Goal: Transaction & Acquisition: Obtain resource

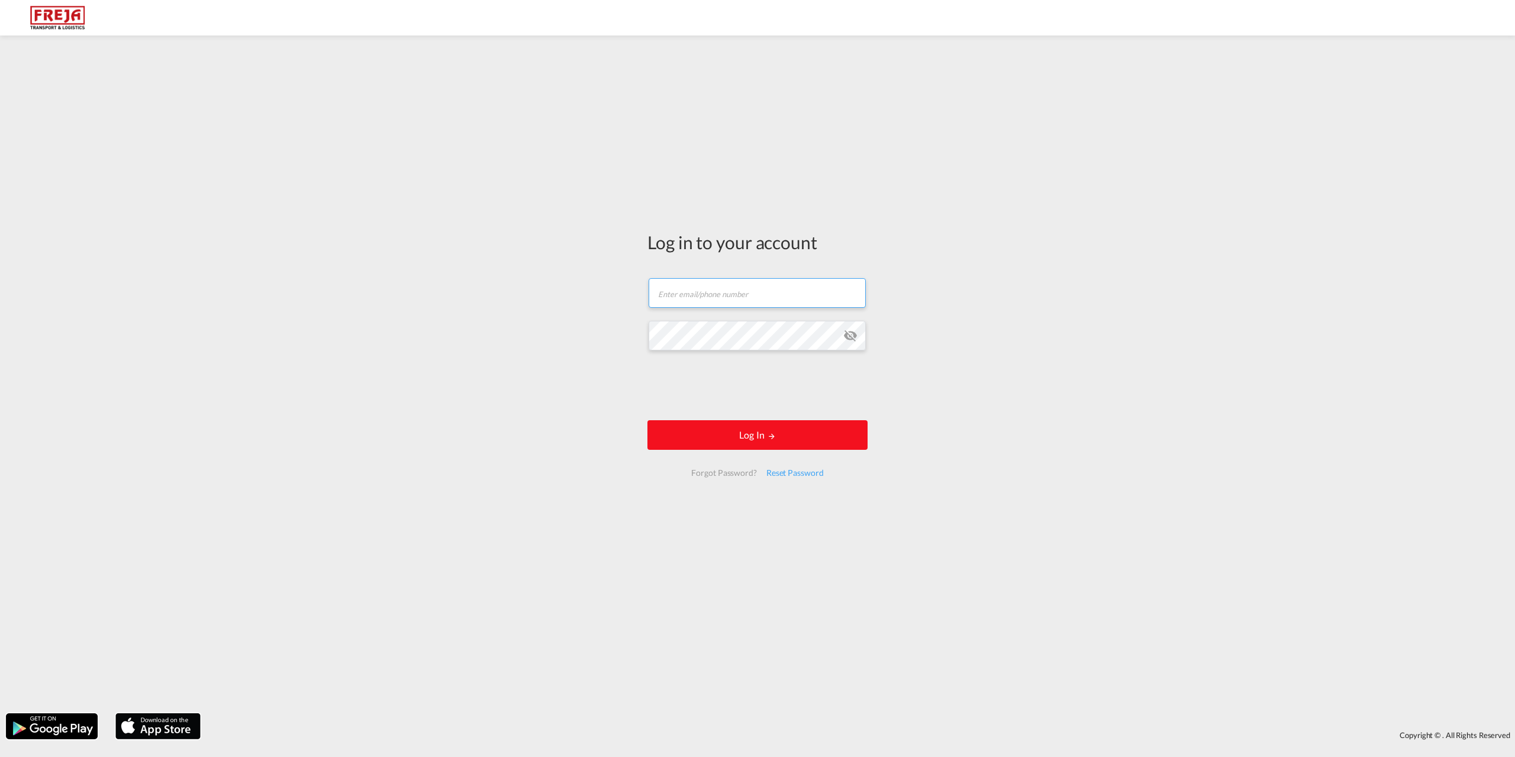
type input "[EMAIL_ADDRESS][DOMAIN_NAME]"
click at [755, 435] on button "Log In" at bounding box center [757, 435] width 220 height 30
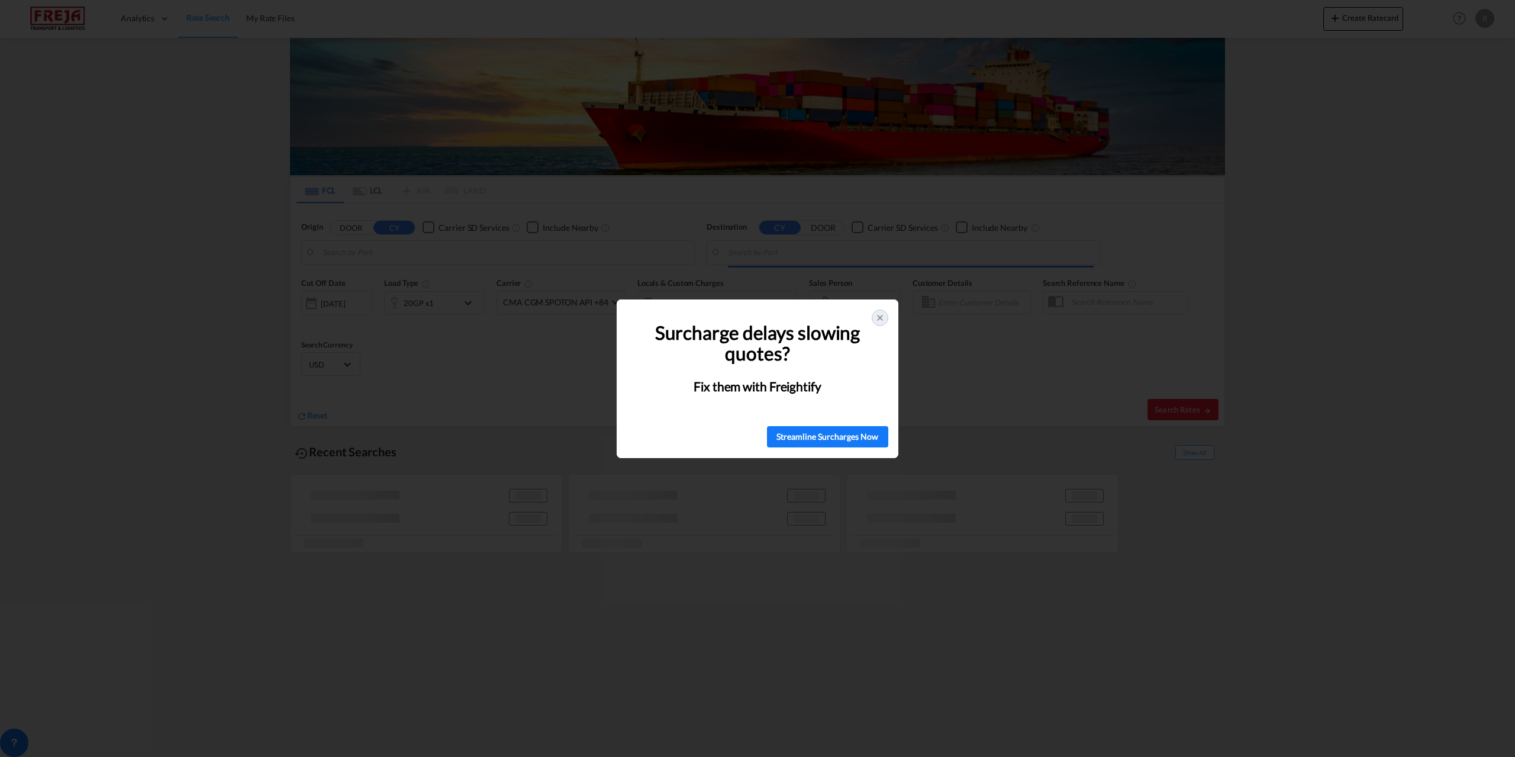
type input "[GEOGRAPHIC_DATA] ([GEOGRAPHIC_DATA]), [GEOGRAPHIC_DATA]"
type input "[GEOGRAPHIC_DATA], SGSIN"
click at [882, 315] on icon at bounding box center [879, 317] width 9 height 9
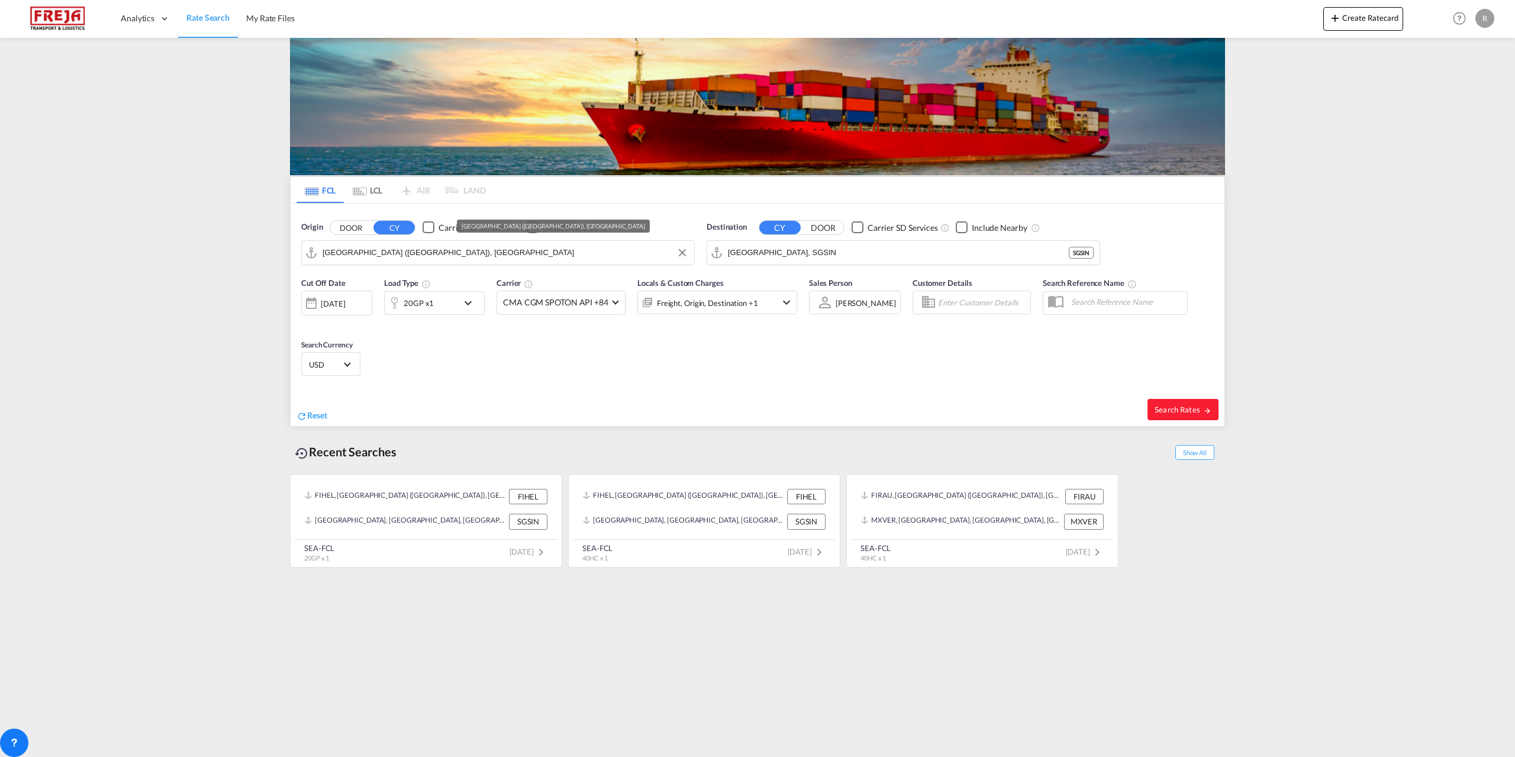
click at [473, 250] on input "[GEOGRAPHIC_DATA] ([GEOGRAPHIC_DATA]), [GEOGRAPHIC_DATA]" at bounding box center [505, 253] width 366 height 18
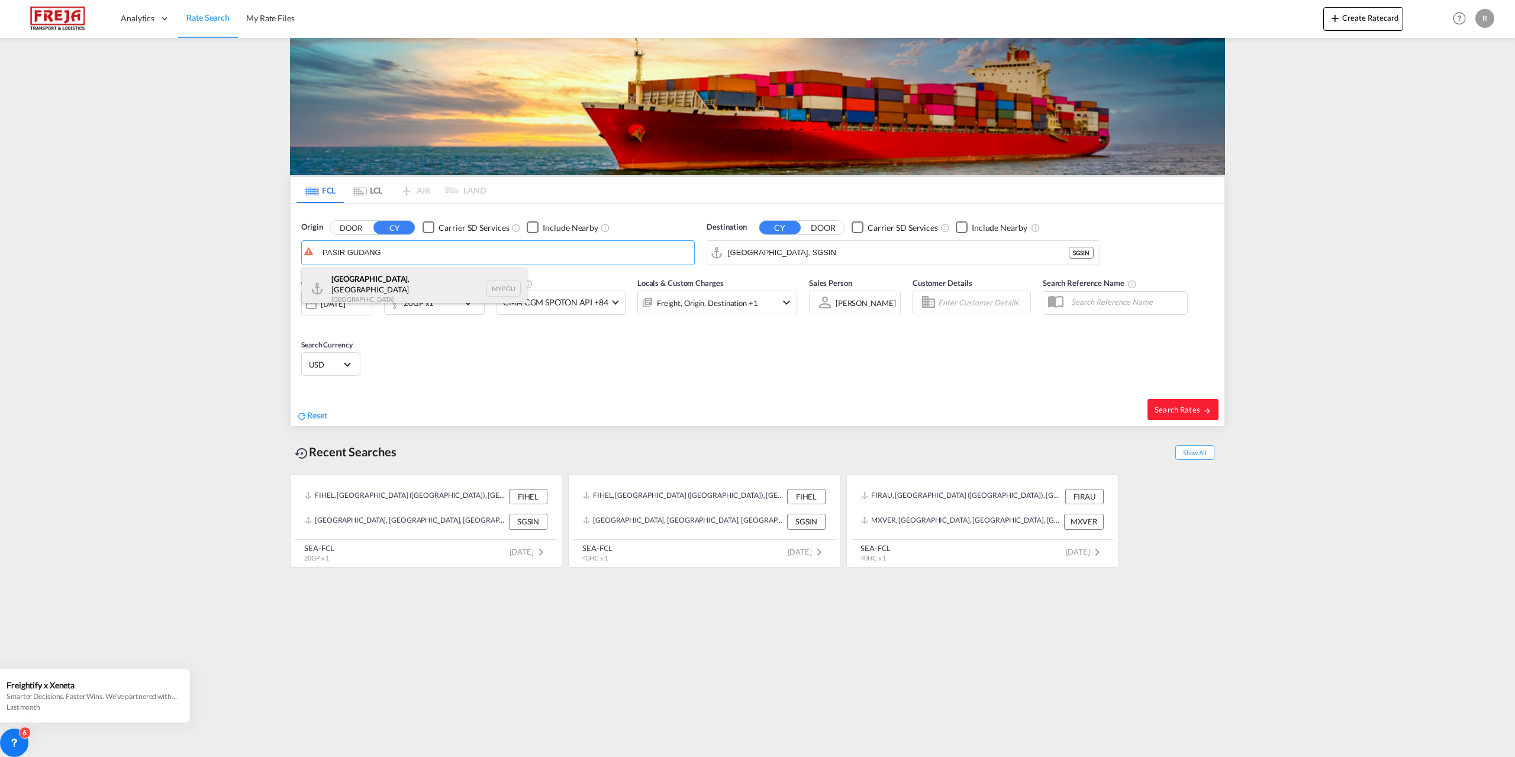
click at [386, 288] on div "[GEOGRAPHIC_DATA] , [GEOGRAPHIC_DATA] MYPGU" at bounding box center [414, 288] width 225 height 43
type input "[GEOGRAPHIC_DATA], [GEOGRAPHIC_DATA], [GEOGRAPHIC_DATA]"
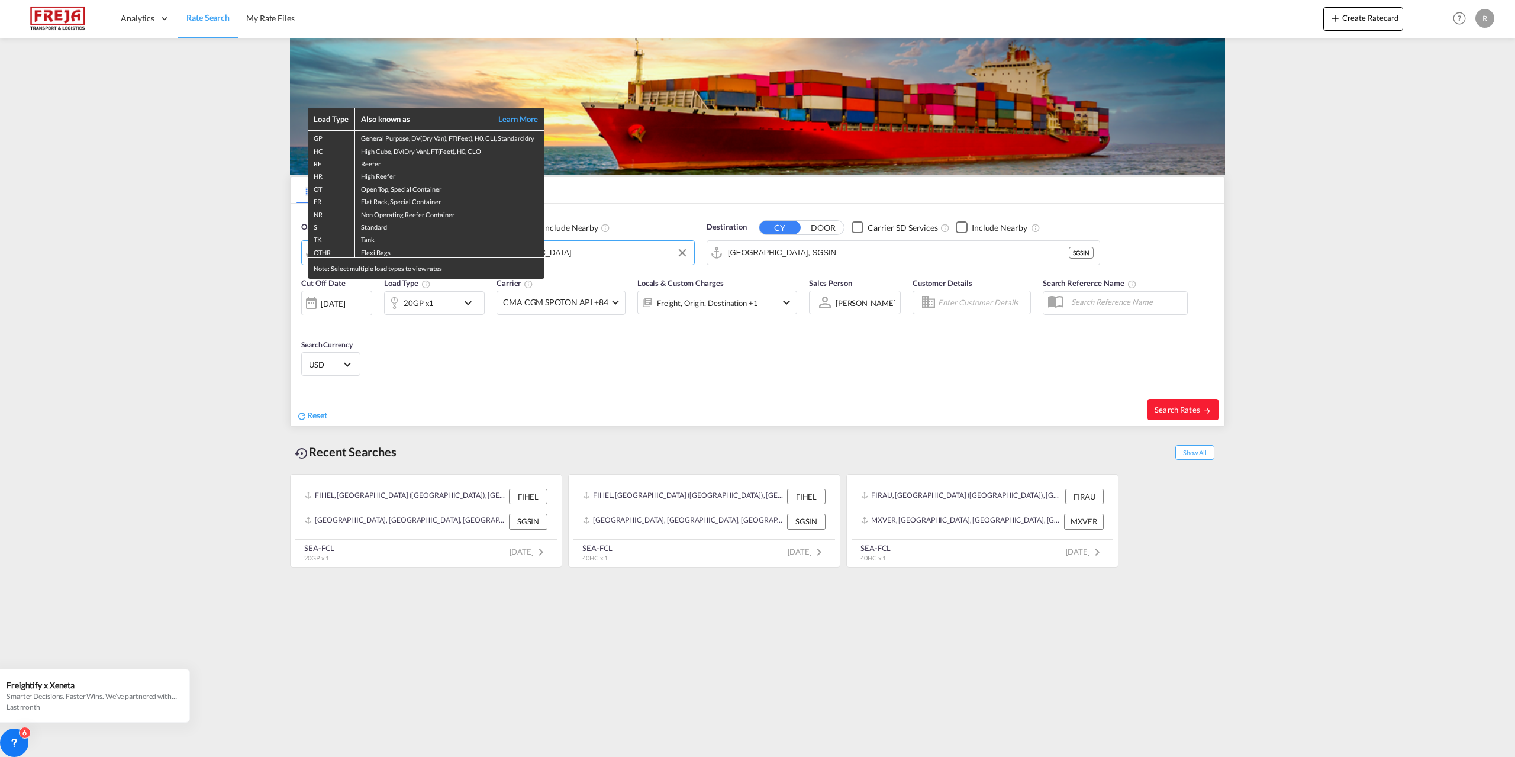
click at [828, 248] on div "Load Type Also known as Learn More GP General Purpose, DV(Dry Van), FT(Feet), H…" at bounding box center [757, 378] width 1515 height 757
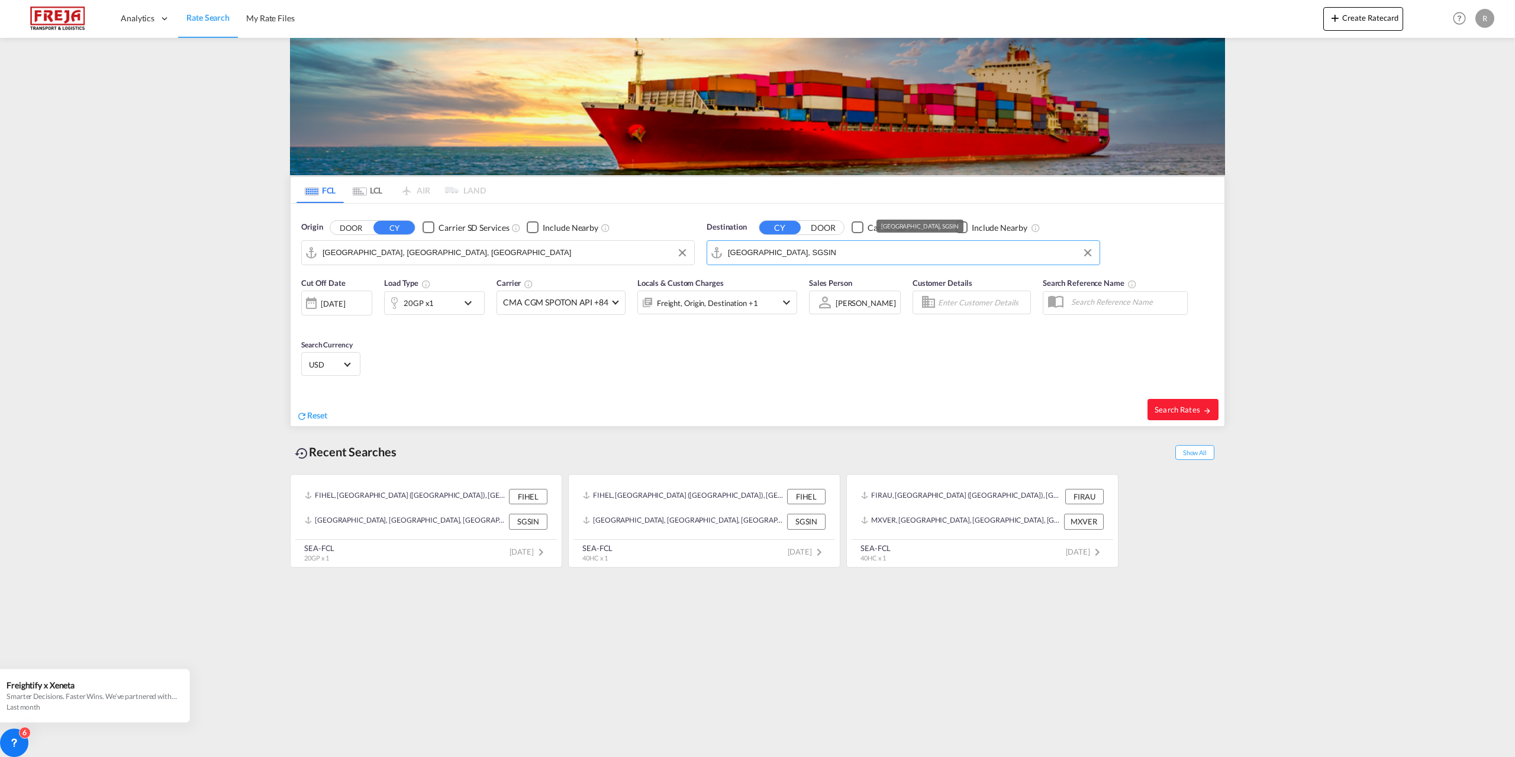
drag, startPoint x: 812, startPoint y: 251, endPoint x: 668, endPoint y: 254, distance: 143.8
click at [668, 254] on div "Origin DOOR CY Carrier SD Services Include Nearby [GEOGRAPHIC_DATA], [GEOGRAPHI…" at bounding box center [757, 237] width 934 height 67
click at [788, 286] on div "[GEOGRAPHIC_DATA] ([GEOGRAPHIC_DATA]) [GEOGRAPHIC_DATA] [GEOGRAPHIC_DATA]" at bounding box center [819, 288] width 225 height 43
type input "[GEOGRAPHIC_DATA] ([GEOGRAPHIC_DATA]), [GEOGRAPHIC_DATA]"
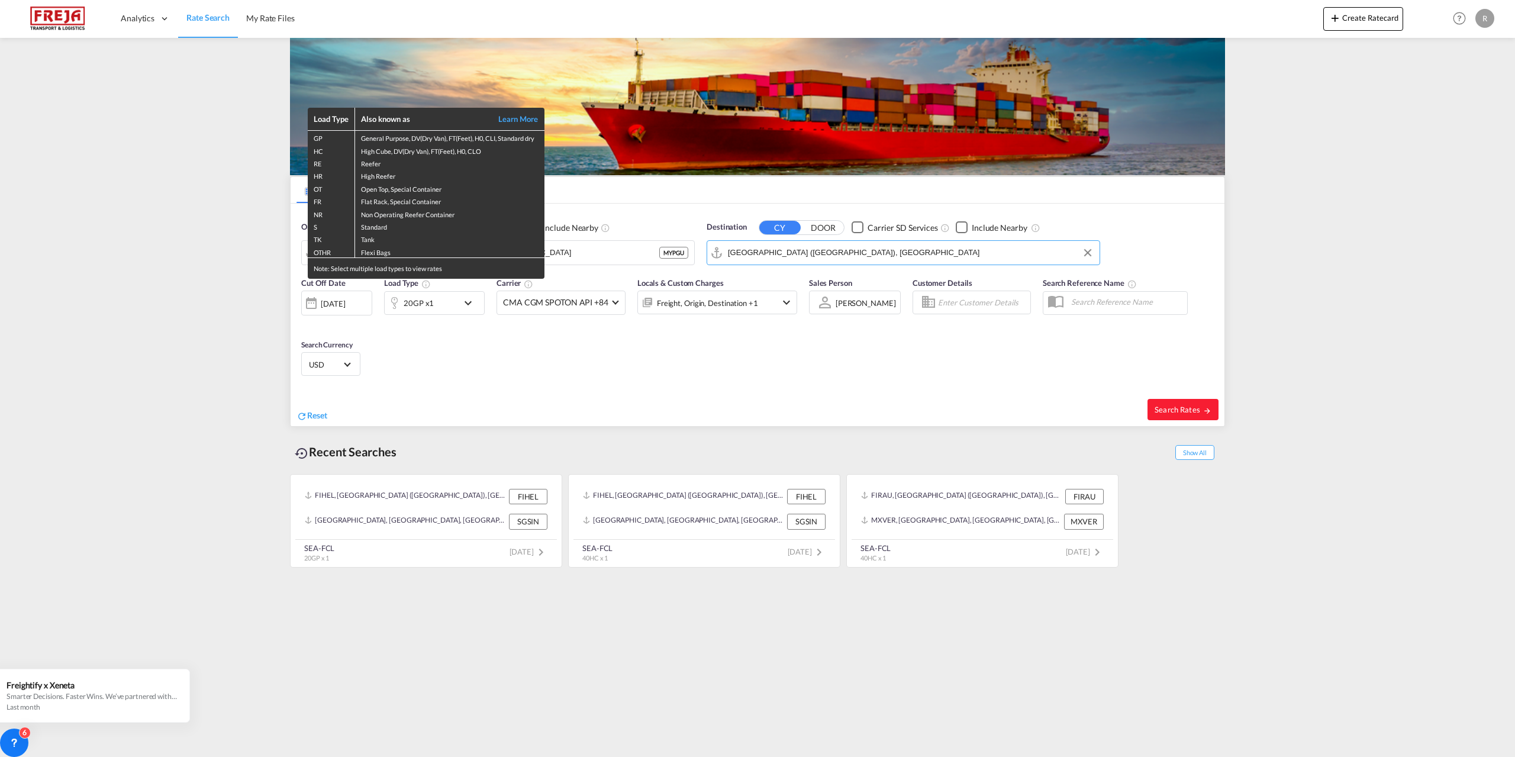
click at [465, 302] on div "Load Type Also known as Learn More GP General Purpose, DV(Dry Van), FT(Feet), H…" at bounding box center [757, 378] width 1515 height 757
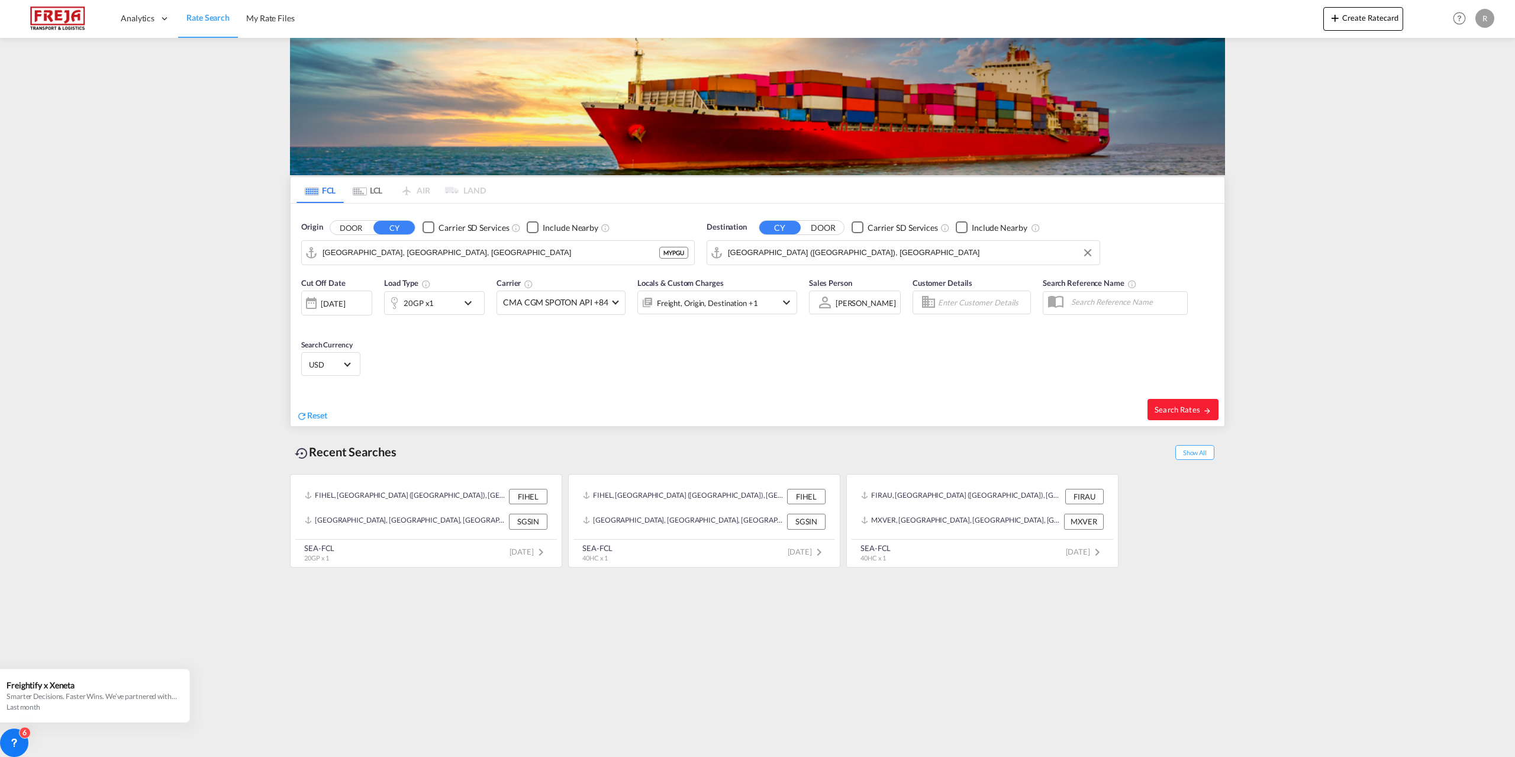
click at [466, 301] on md-icon "icon-chevron-down" at bounding box center [471, 303] width 20 height 14
drag, startPoint x: 444, startPoint y: 354, endPoint x: 382, endPoint y: 354, distance: 61.5
click at [382, 354] on tr "20GP 20GP 40GP 40HC 45HC 20RE 40RE 40HR 20OT 40OT 20FR 40FR 40NR 20NR 45S 20TK …" at bounding box center [434, 354] width 266 height 46
type input "5000"
click at [542, 397] on button "Done" at bounding box center [535, 397] width 41 height 21
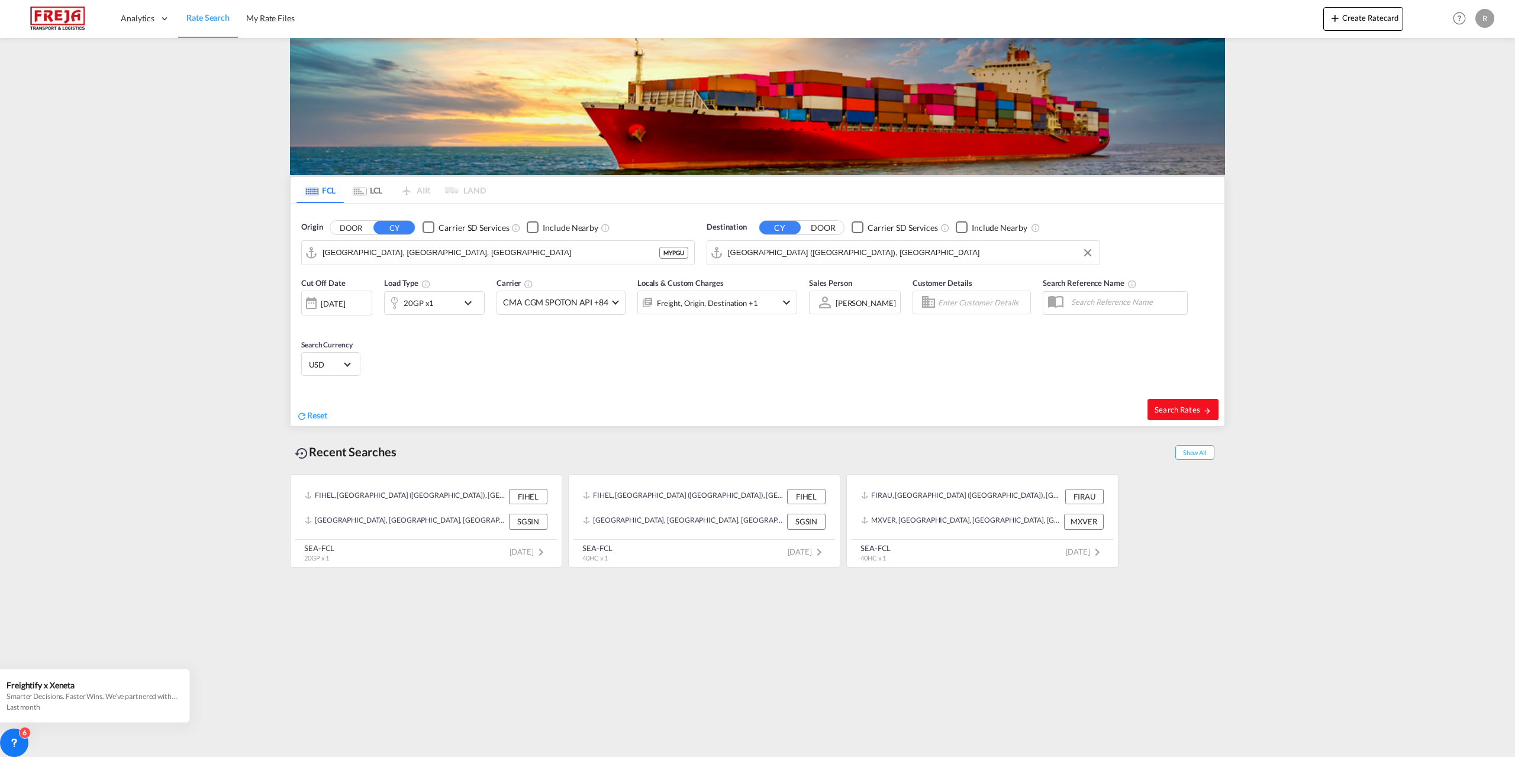
click at [1171, 406] on span "Search Rates" at bounding box center [1182, 409] width 57 height 9
type input "MYPGU to FIHEL / [DATE]"
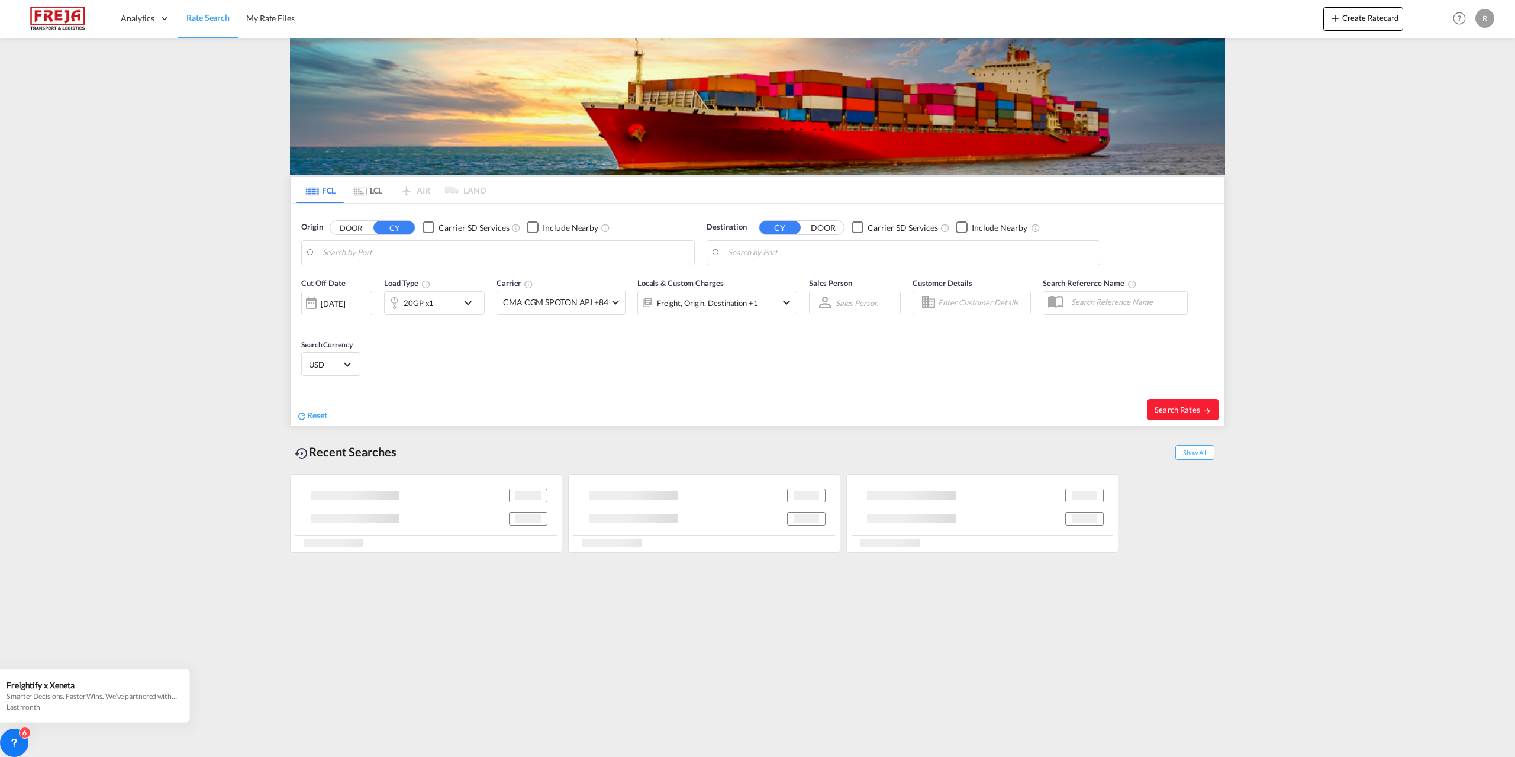
type input "[GEOGRAPHIC_DATA], [GEOGRAPHIC_DATA], [GEOGRAPHIC_DATA]"
type input "[GEOGRAPHIC_DATA] ([GEOGRAPHIC_DATA]), [GEOGRAPHIC_DATA]"
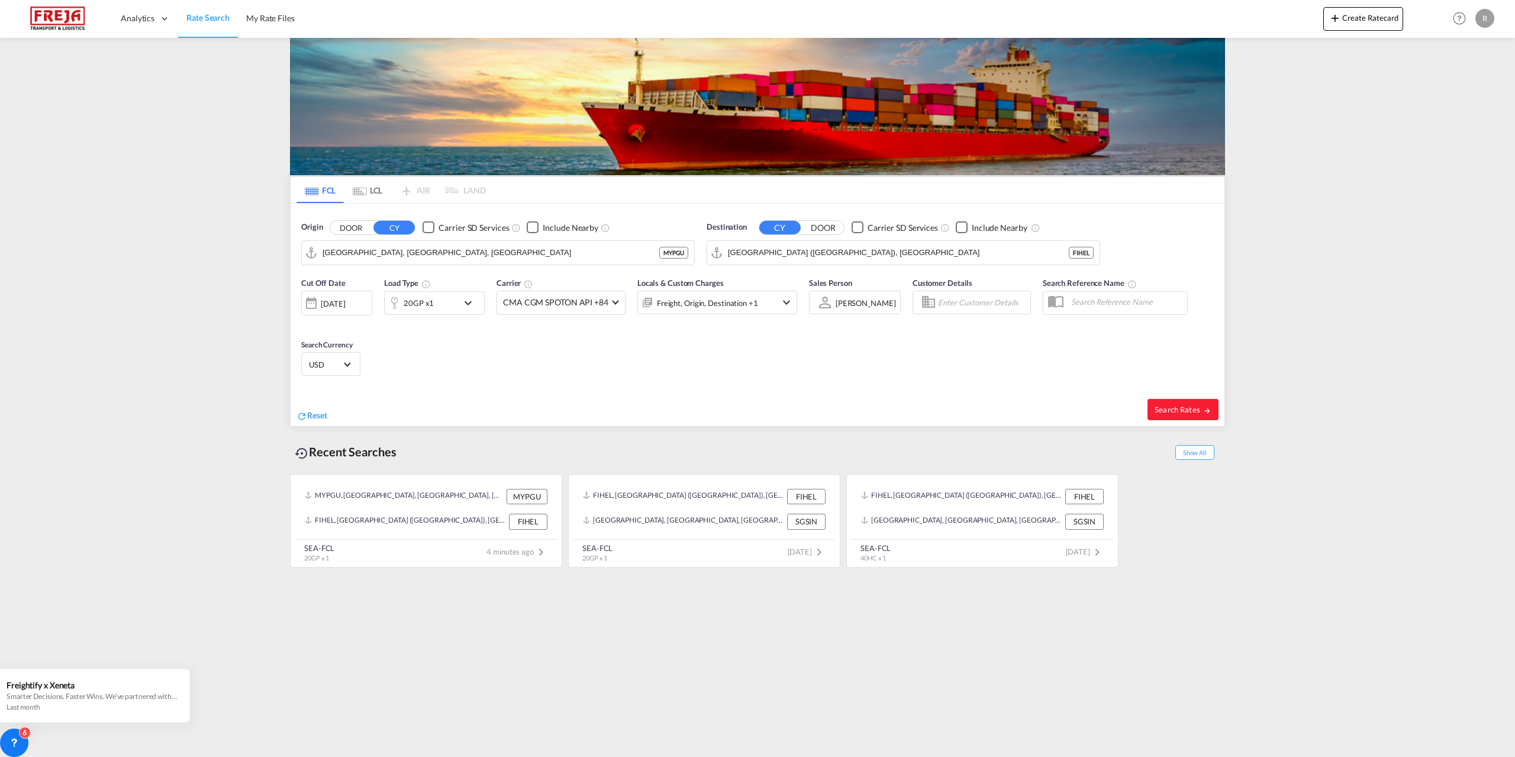
click at [461, 299] on md-icon "icon-chevron-down" at bounding box center [471, 303] width 20 height 14
click at [359, 357] on md-select-value "20GP" at bounding box center [341, 354] width 47 height 20
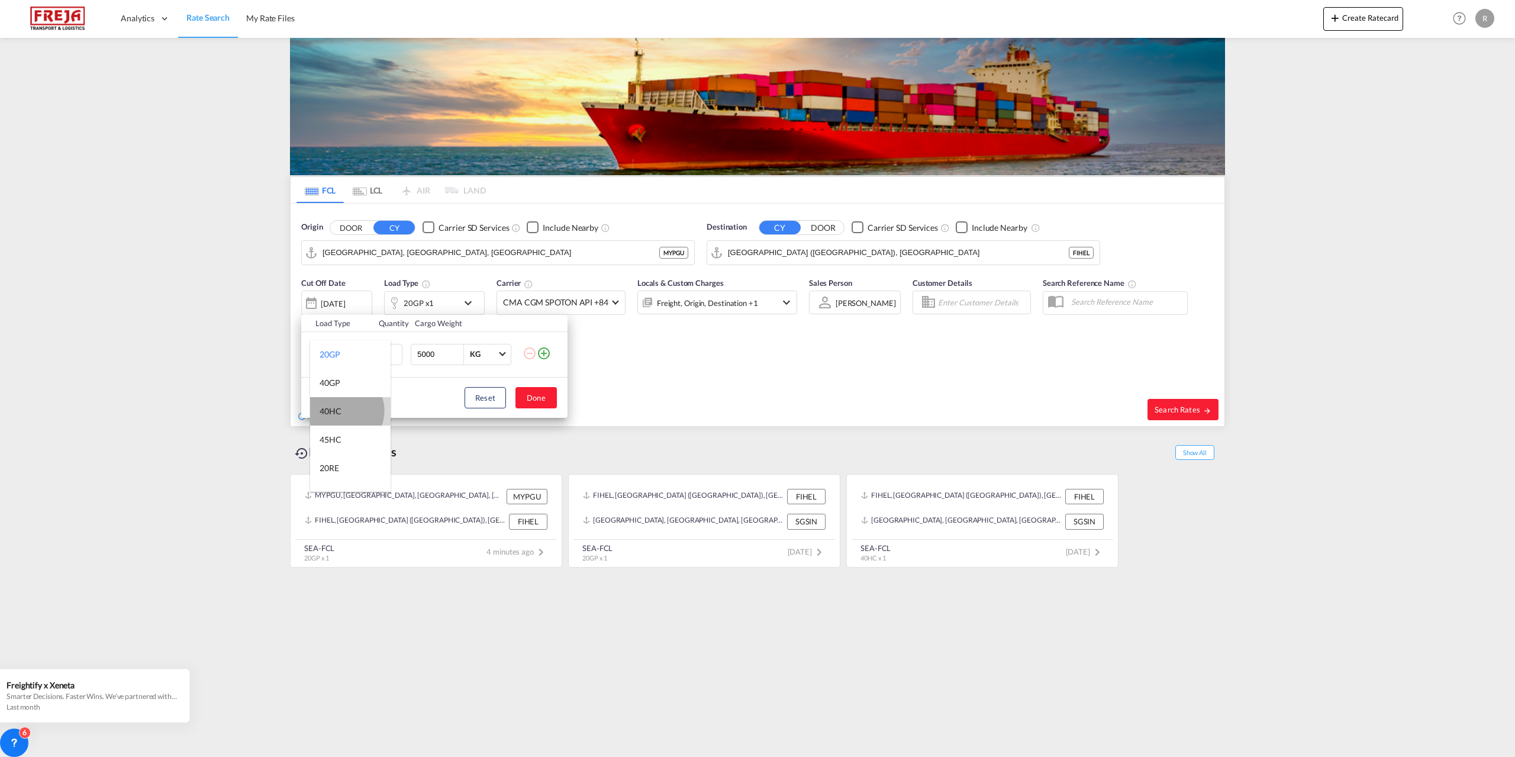
click at [341, 411] on div "40HC" at bounding box center [330, 411] width 22 height 12
click at [528, 395] on button "Done" at bounding box center [535, 397] width 41 height 21
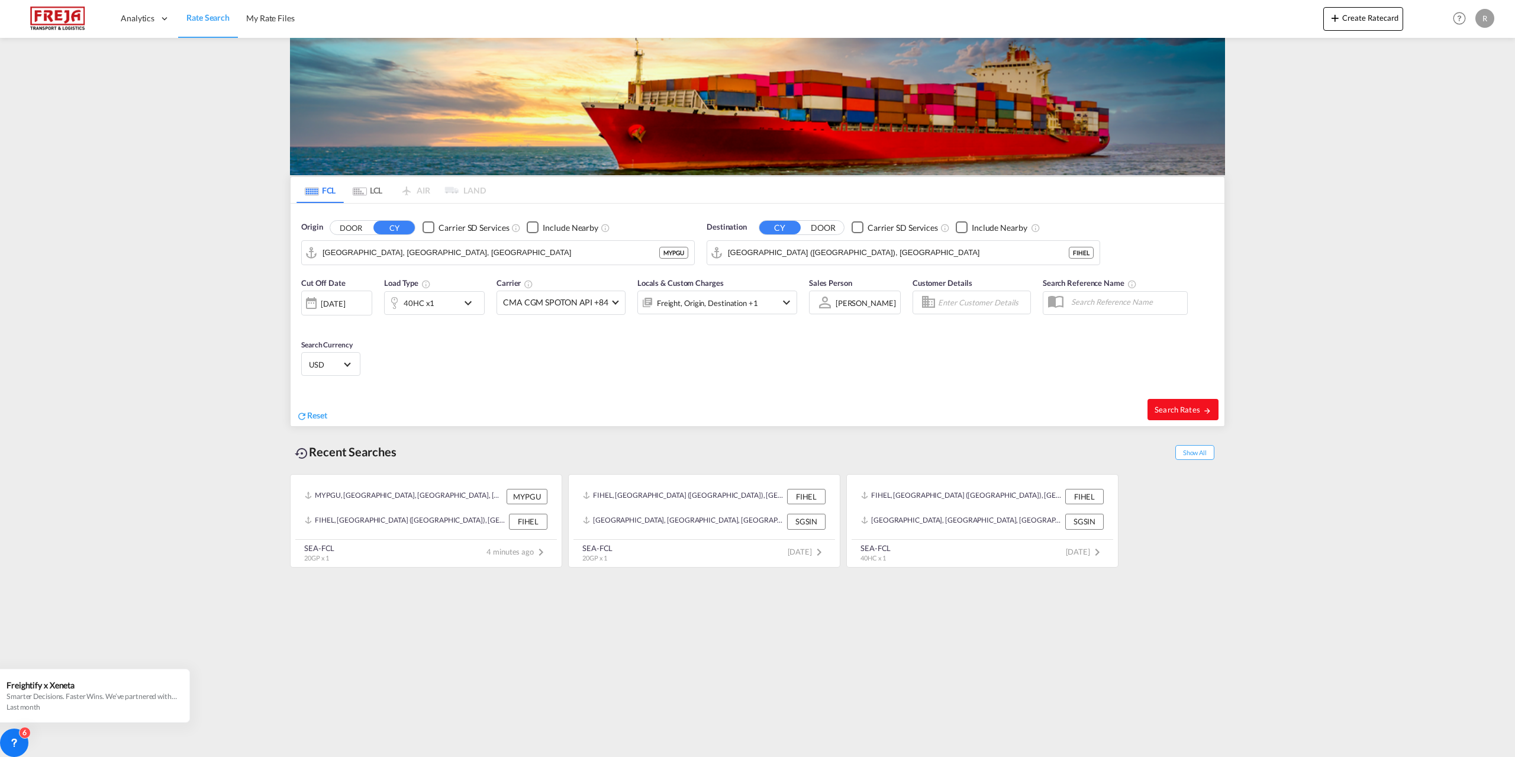
click at [1180, 401] on button "Search Rates" at bounding box center [1182, 409] width 71 height 21
type input "MYPGU to FIHEL / [DATE]"
